Goal: Transaction & Acquisition: Purchase product/service

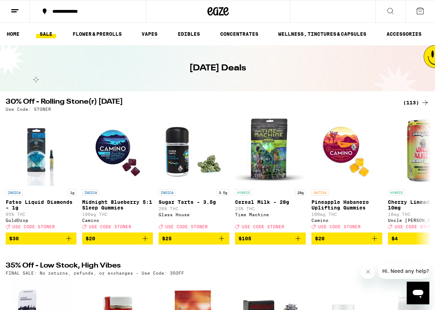
click at [406, 100] on div "(113)" at bounding box center [416, 102] width 26 height 8
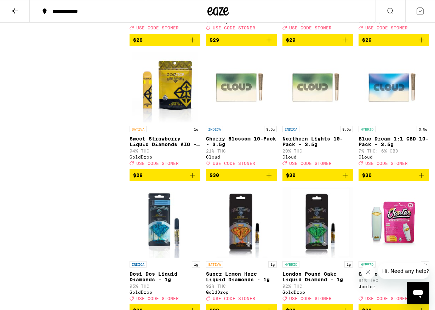
scroll to position [2364, 0]
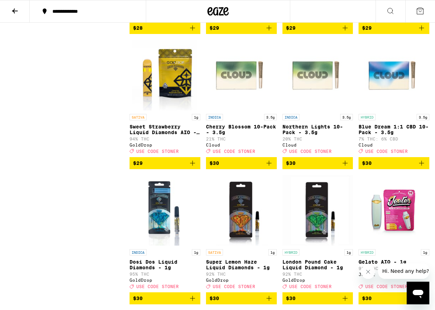
click at [194, 168] on icon "Add to bag" at bounding box center [192, 163] width 8 height 8
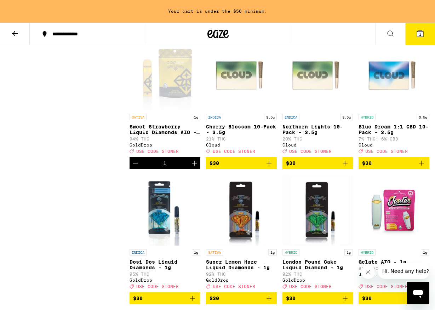
click at [194, 166] on icon "Increment" at bounding box center [194, 163] width 5 height 5
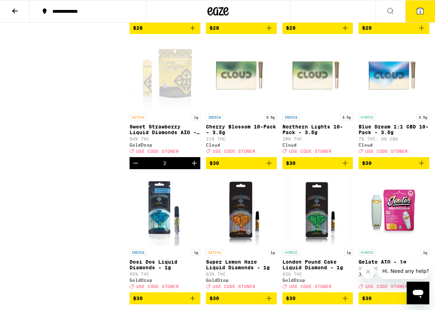
click at [424, 7] on icon at bounding box center [420, 11] width 8 height 8
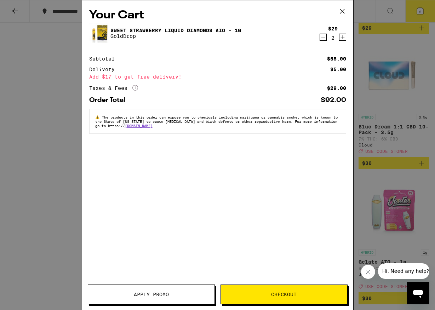
click at [347, 12] on icon at bounding box center [342, 11] width 11 height 11
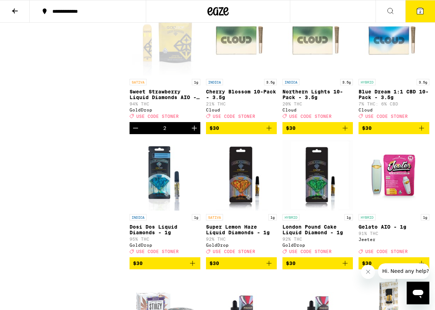
scroll to position [2401, 0]
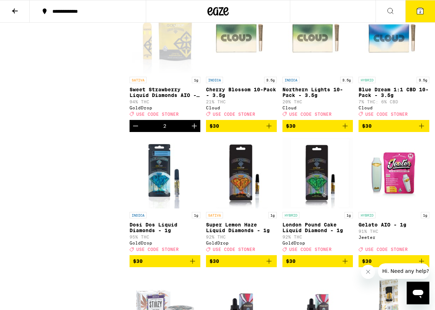
click at [270, 130] on icon "Add to bag" at bounding box center [269, 126] width 8 height 8
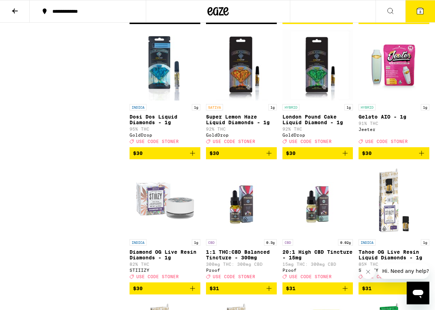
scroll to position [2519, 0]
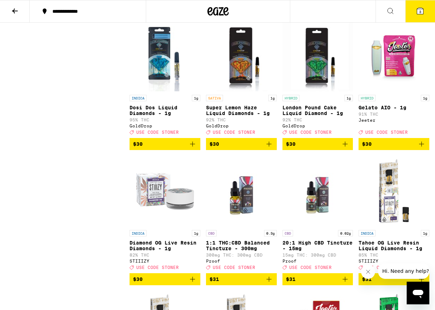
click at [396, 91] on img "Open page for Gelato AIO - 1g from Jeeter" at bounding box center [394, 56] width 71 height 71
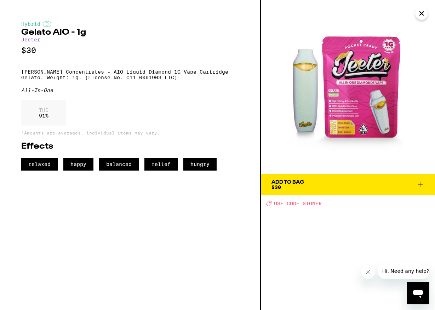
click at [421, 185] on icon at bounding box center [420, 185] width 8 height 8
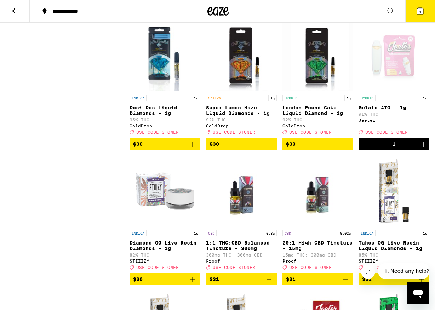
click at [423, 16] on button "4" at bounding box center [420, 11] width 30 height 22
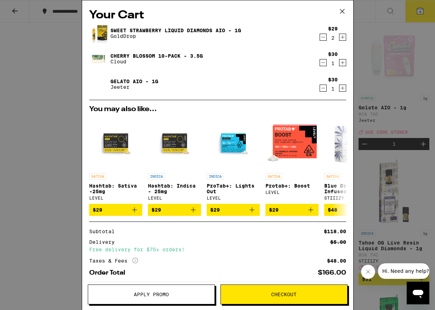
click at [344, 9] on icon at bounding box center [342, 11] width 11 height 11
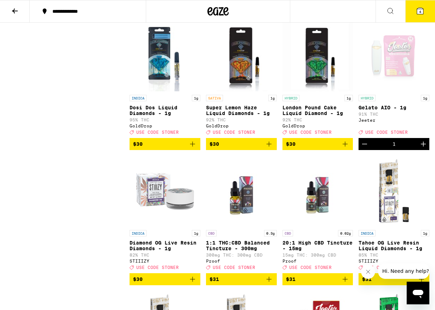
click at [418, 9] on icon at bounding box center [420, 11] width 6 height 6
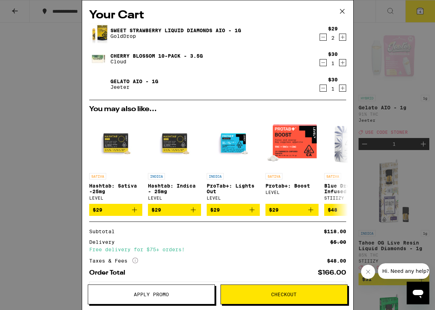
click at [263, 292] on span "Checkout" at bounding box center [284, 294] width 126 height 5
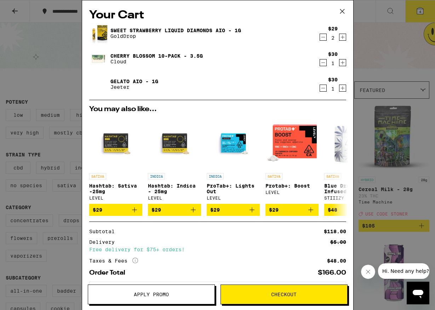
click at [151, 296] on span "Apply Promo" at bounding box center [151, 294] width 35 height 5
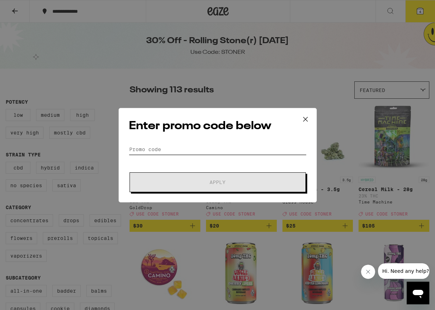
click at [168, 146] on input "Promo Code" at bounding box center [218, 149] width 178 height 11
click at [168, 147] on input "Promo Code" at bounding box center [218, 149] width 178 height 11
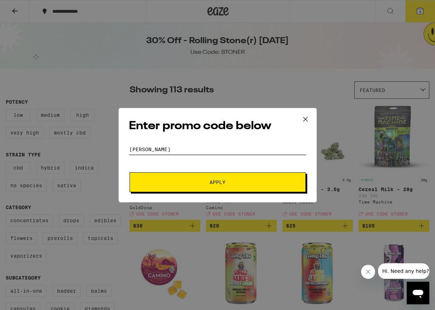
type input "[PERSON_NAME]"
click at [198, 177] on button "Apply" at bounding box center [218, 182] width 176 height 20
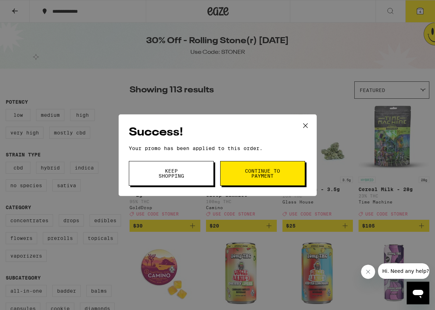
click at [256, 169] on span "Continue to payment" at bounding box center [263, 174] width 36 height 10
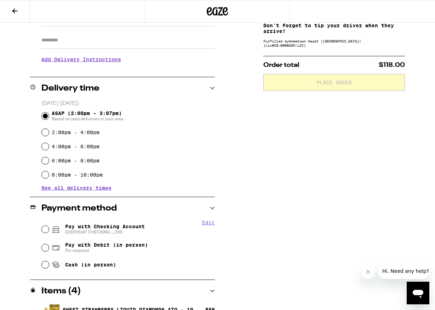
scroll to position [121, 0]
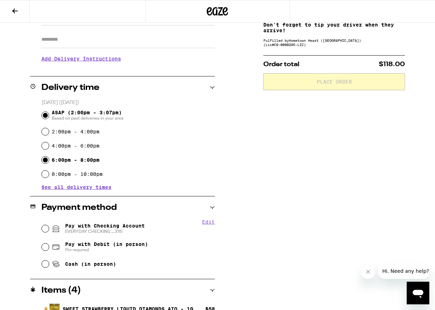
click at [45, 162] on input "6:00pm - 8:00pm" at bounding box center [45, 160] width 7 height 7
radio input "true"
click at [45, 116] on input "ASAP (2:00pm - 3:07pm) Based on past deliveries in your area" at bounding box center [45, 115] width 7 height 7
radio input "true"
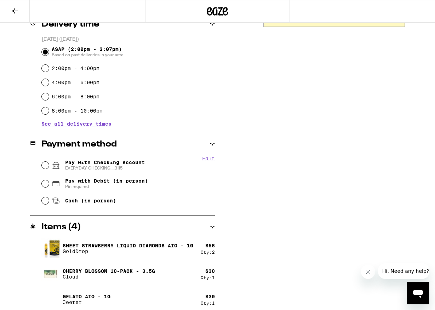
scroll to position [190, 0]
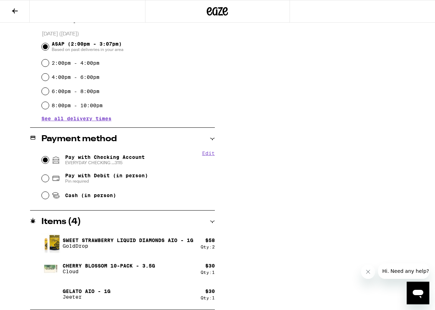
click at [47, 160] on input "Pay with Checking Account EVERYDAY CHECKING ...3115" at bounding box center [45, 160] width 7 height 7
radio input "true"
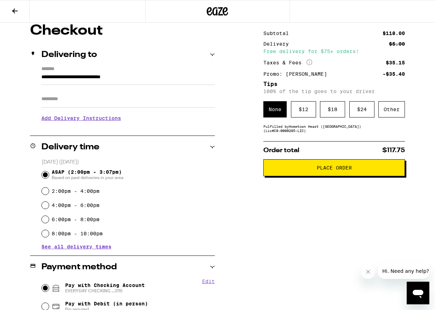
scroll to position [61, 0]
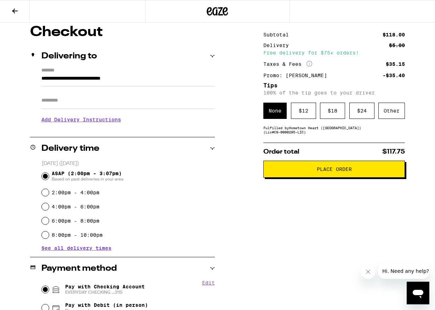
click at [310, 140] on div "Subtotal $118.00 Delivery $5.00 Free delivery for $75+ orders! Taxes & Fees Mor…" at bounding box center [334, 244] width 142 height 438
click at [388, 110] on div "Other" at bounding box center [392, 111] width 27 height 16
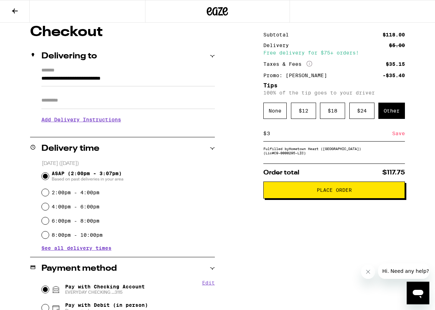
type input "3"
click at [398, 136] on div "Save" at bounding box center [398, 134] width 13 height 16
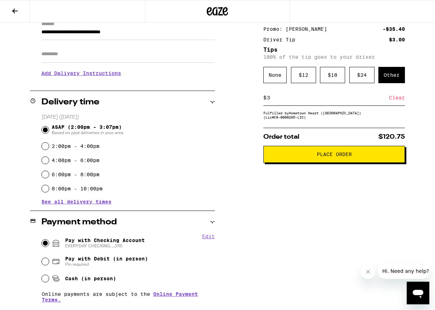
scroll to position [213, 0]
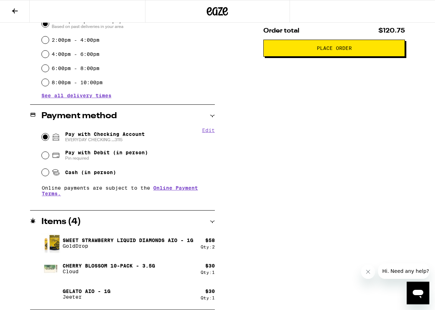
click at [337, 51] on span "Place Order" at bounding box center [334, 48] width 35 height 5
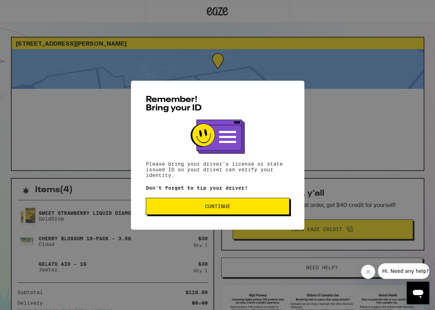
click at [217, 207] on span "Continue" at bounding box center [217, 206] width 25 height 5
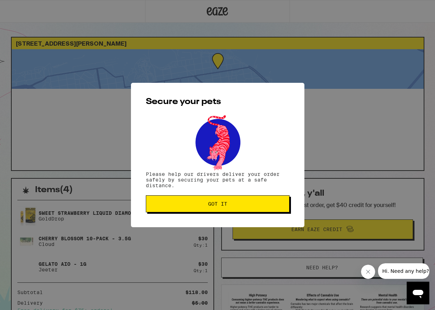
click at [217, 206] on span "Got it" at bounding box center [217, 204] width 19 height 5
